Goal: Book appointment/travel/reservation

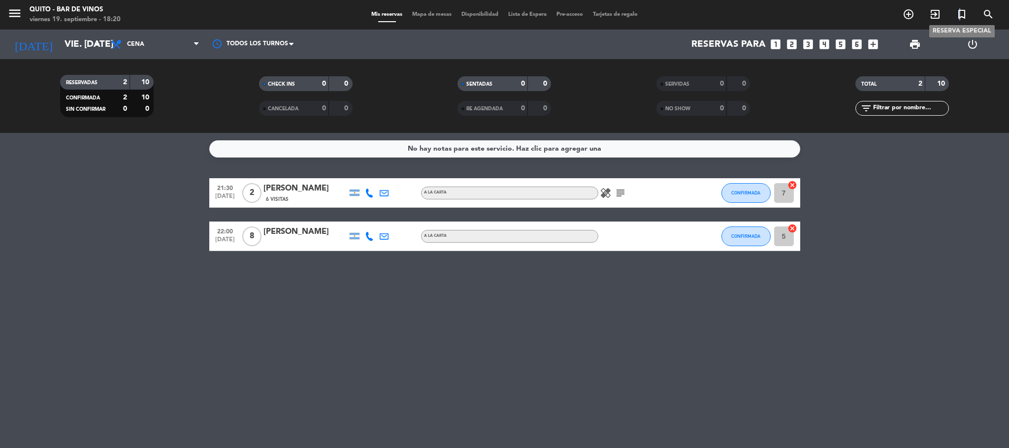
click at [960, 15] on icon "turned_in_not" at bounding box center [962, 14] width 12 height 12
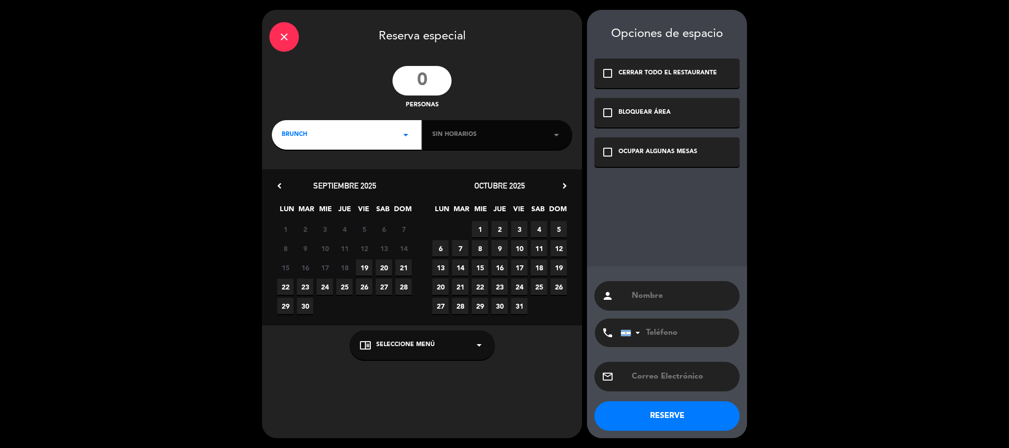
click at [652, 291] on input "text" at bounding box center [681, 296] width 101 height 14
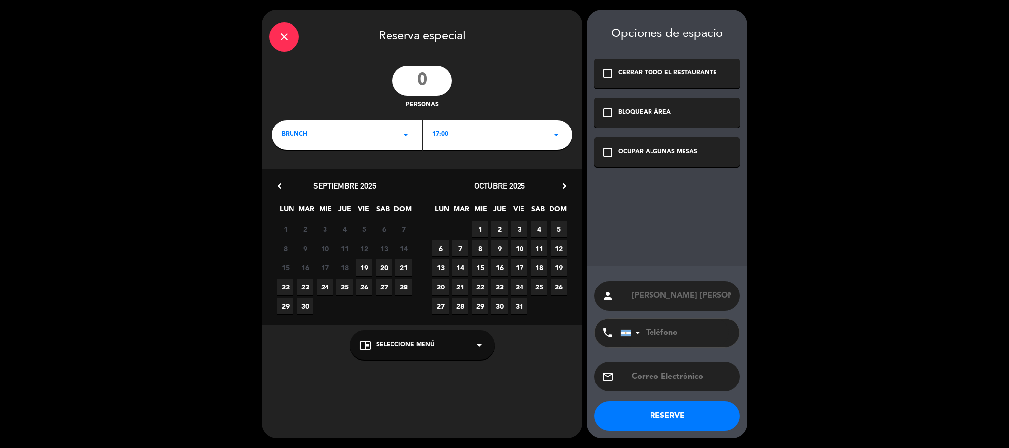
type input "[PERSON_NAME] [PERSON_NAME]"
click at [324, 124] on div "BRUNCH arrow_drop_down" at bounding box center [347, 135] width 150 height 30
click at [293, 192] on div "Cena" at bounding box center [347, 191] width 130 height 10
click at [418, 77] on input "number" at bounding box center [422, 81] width 59 height 30
type input "2"
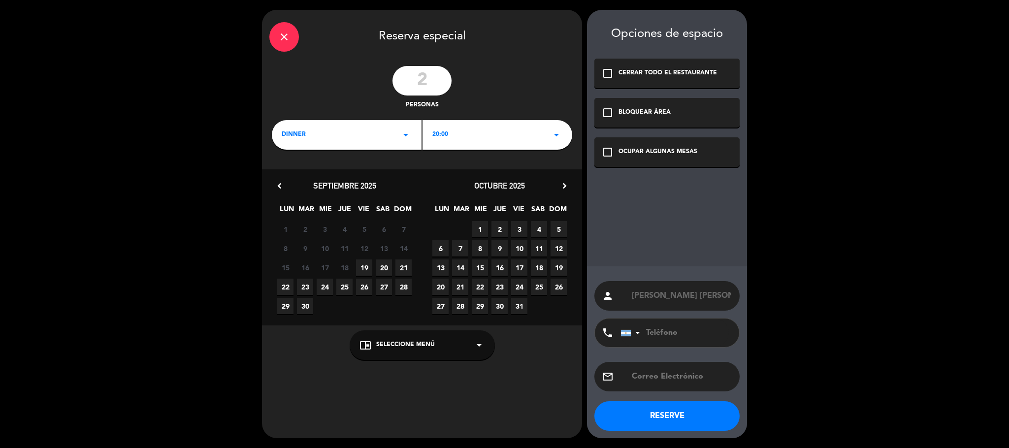
click at [608, 147] on icon "check_box_outline_blank" at bounding box center [608, 152] width 12 height 12
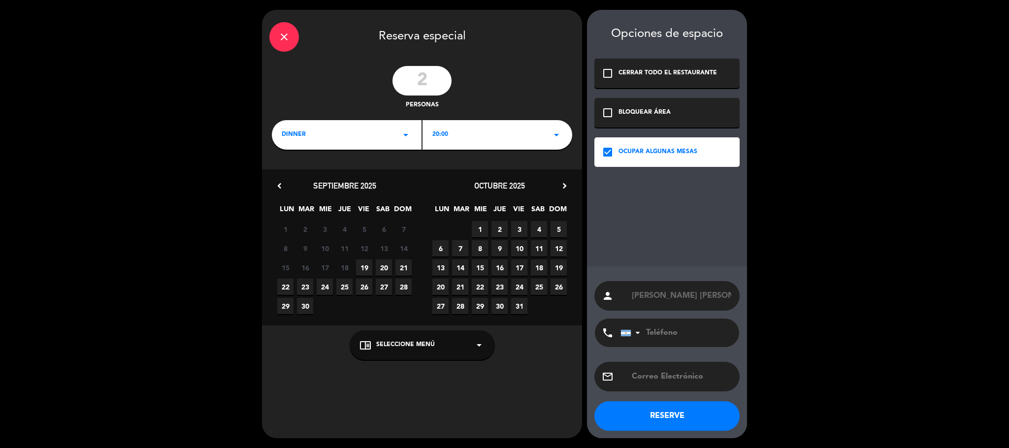
click at [437, 337] on div "chrome_reader_mode Seleccione Menú arrow_drop_down" at bounding box center [422, 346] width 145 height 30
click at [380, 311] on div "A LA CARTA" at bounding box center [422, 323] width 145 height 44
click at [380, 316] on div "A LA CARTA" at bounding box center [423, 321] width 126 height 10
click at [362, 258] on div "15 16 17 18 19 20 21" at bounding box center [344, 267] width 155 height 19
click at [365, 265] on span "19" at bounding box center [364, 268] width 16 height 16
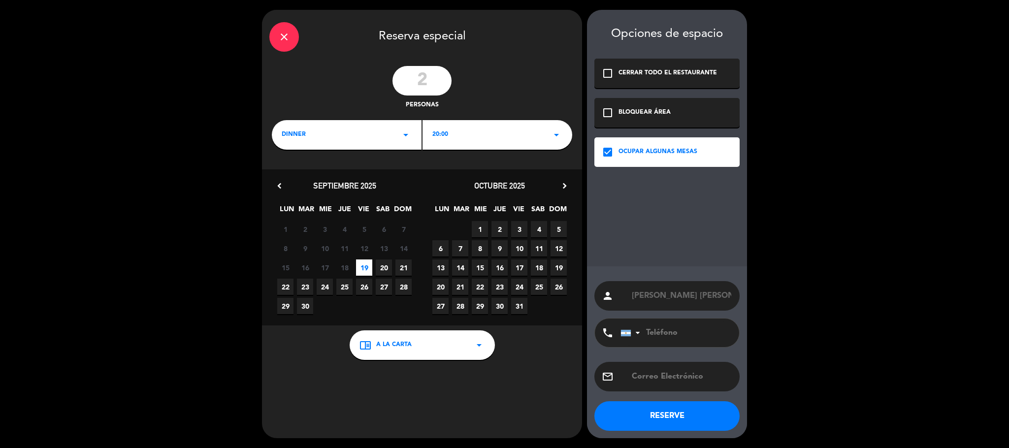
click at [688, 334] on input "tel" at bounding box center [675, 333] width 108 height 29
type input "3624746147"
click at [653, 417] on button "RESERVE" at bounding box center [667, 416] width 145 height 30
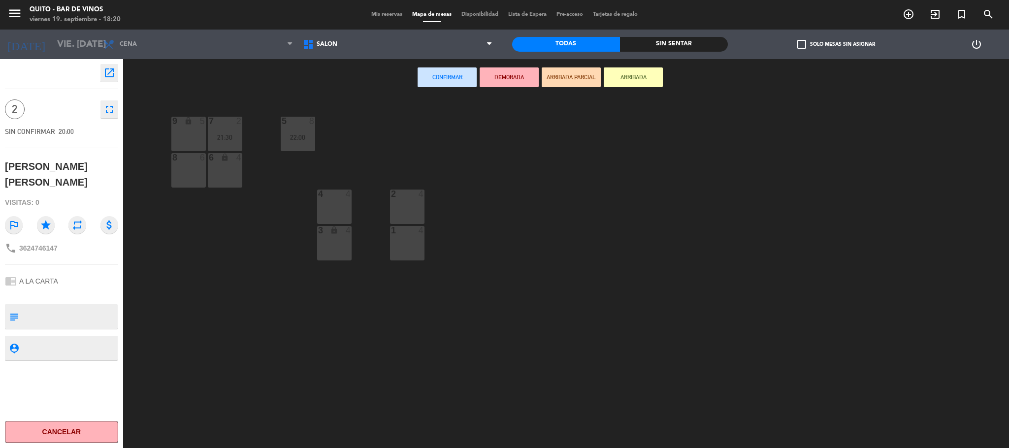
click at [65, 426] on button "Cancelar" at bounding box center [61, 432] width 113 height 22
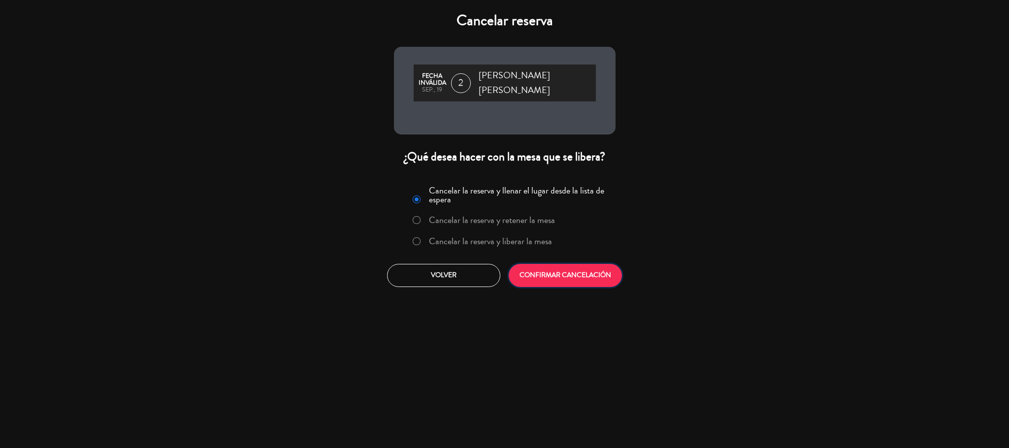
click at [543, 264] on button "CONFIRMAR CANCELACIÓN" at bounding box center [565, 275] width 113 height 23
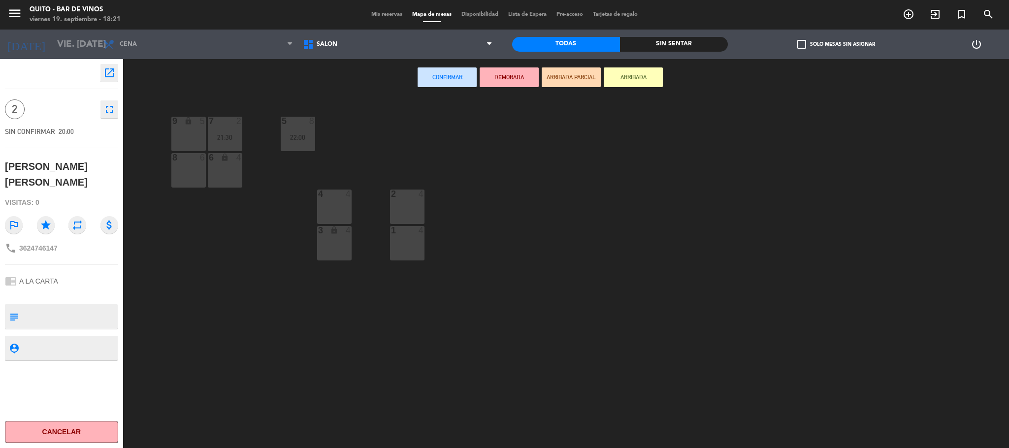
click at [62, 429] on button "Cancelar" at bounding box center [61, 432] width 113 height 22
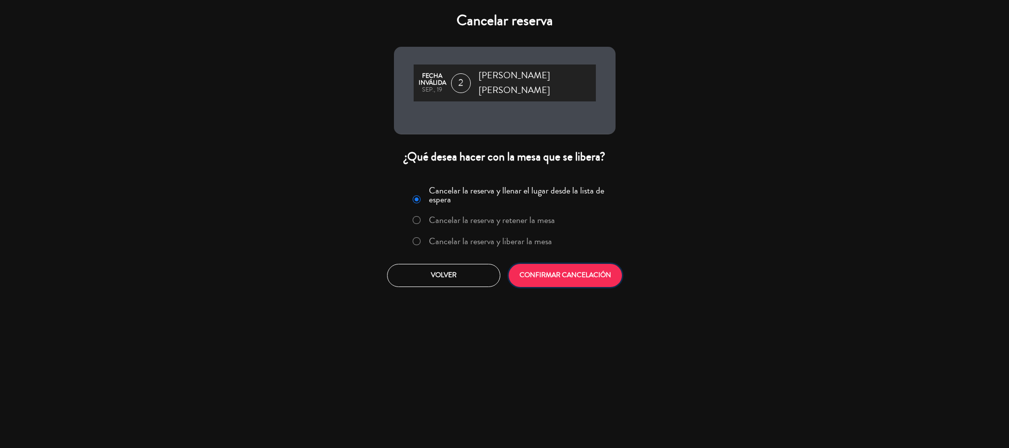
click at [547, 267] on button "CONFIRMAR CANCELACIÓN" at bounding box center [565, 275] width 113 height 23
